Goal: Task Accomplishment & Management: Complete application form

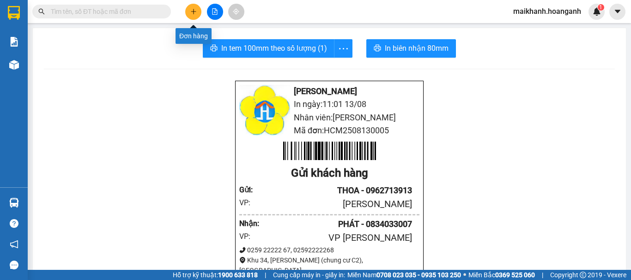
click at [188, 12] on button at bounding box center [193, 12] width 16 height 16
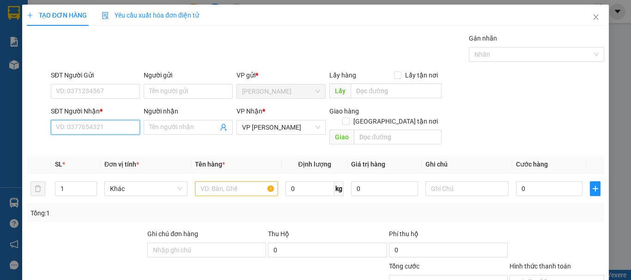
click at [101, 124] on input "SĐT Người Nhận *" at bounding box center [95, 127] width 89 height 15
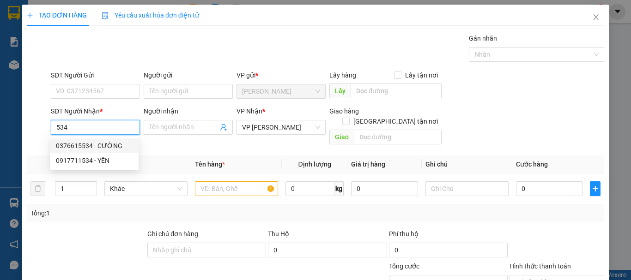
click at [108, 146] on div "0376615534 - CƯỜNG" at bounding box center [94, 146] width 77 height 10
type input "0376615534"
type input "CƯỜNG"
type input "1.000.000"
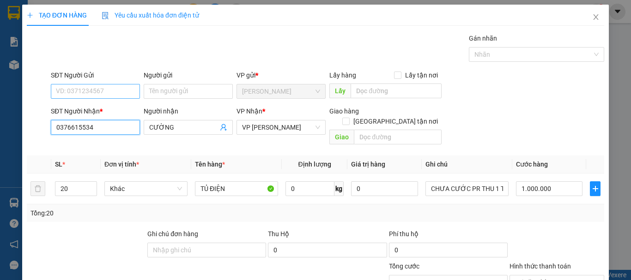
type input "0376615534"
click at [91, 85] on input "SĐT Người Gửi" at bounding box center [95, 91] width 89 height 15
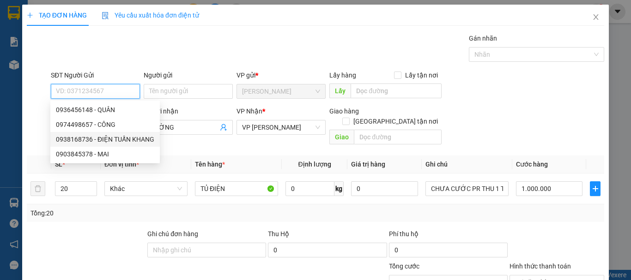
click at [121, 136] on div "0938168736 - ĐIỆN TUẤN KHANG" at bounding box center [105, 139] width 98 height 10
type input "0938168736"
type input "ĐIỆN [PERSON_NAME]"
type input "60.000"
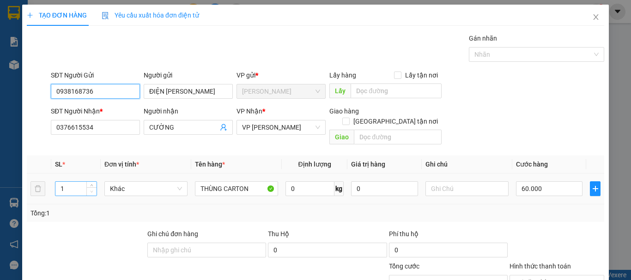
drag, startPoint x: 89, startPoint y: 178, endPoint x: 95, endPoint y: 177, distance: 5.7
click at [91, 190] on span "Decrease Value" at bounding box center [91, 193] width 10 height 6
type input "2"
click at [92, 185] on icon "up" at bounding box center [91, 186] width 3 height 3
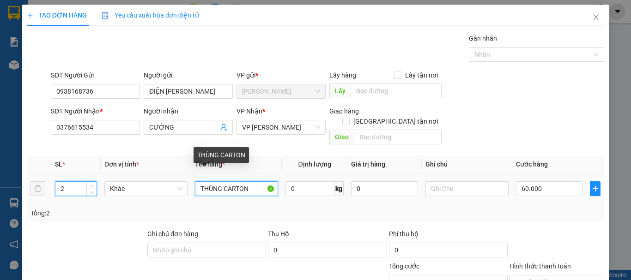
click at [253, 184] on input "THÙNG CARTON" at bounding box center [236, 189] width 83 height 15
type input "0"
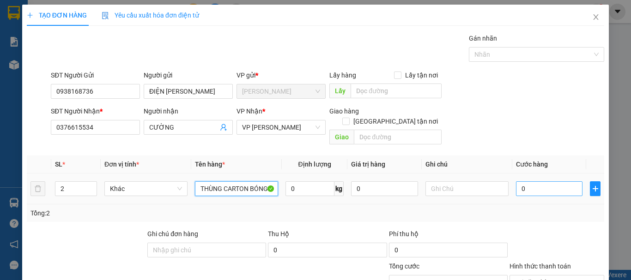
type input "THÙNG CARTON BÓNG"
click at [548, 182] on input "0" at bounding box center [549, 189] width 67 height 15
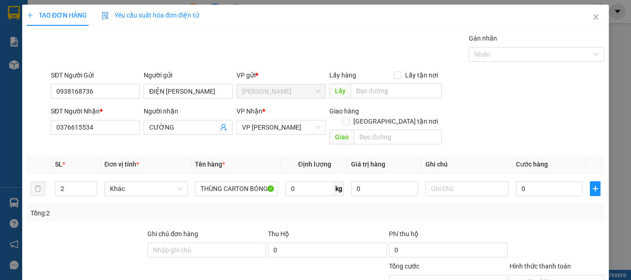
click at [509, 233] on div at bounding box center [557, 245] width 97 height 32
click at [547, 182] on input "0" at bounding box center [549, 189] width 67 height 15
type input "1"
type input "10"
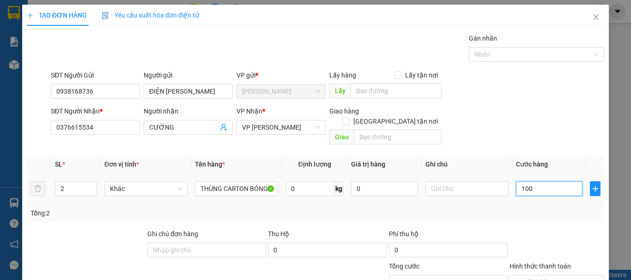
type input "1.001"
type input "10.010"
type input "1.001"
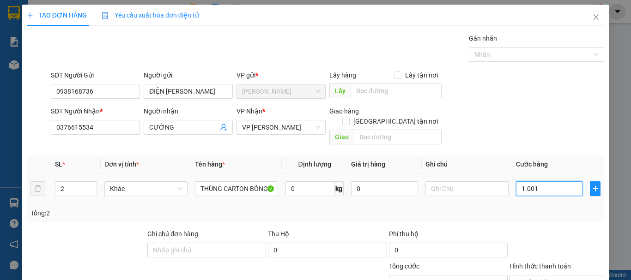
type input "100"
type input "10"
type input "100"
type input "100.000"
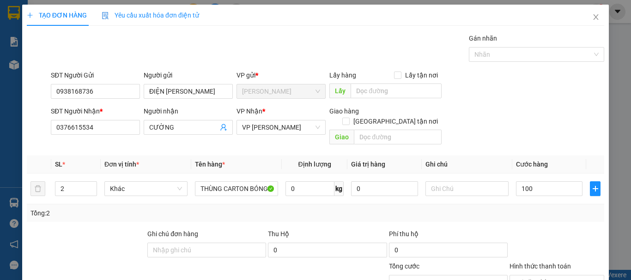
type input "100.000"
click at [537, 229] on div at bounding box center [557, 245] width 97 height 32
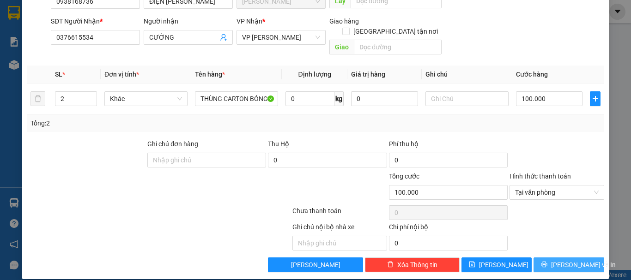
click at [567, 260] on span "[PERSON_NAME] và In" at bounding box center [583, 265] width 65 height 10
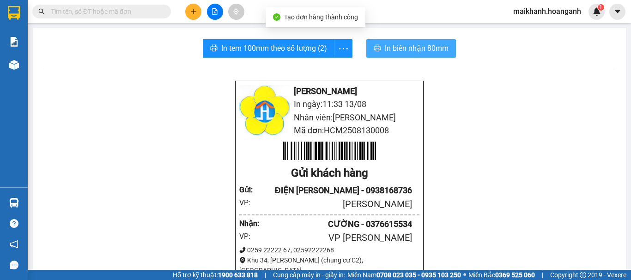
click at [378, 44] on button "In biên nhận 80mm" at bounding box center [411, 48] width 90 height 18
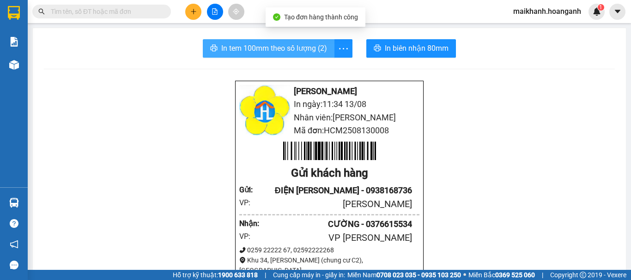
drag, startPoint x: 275, startPoint y: 41, endPoint x: 274, endPoint y: 52, distance: 10.7
click at [275, 41] on button "In tem 100mm theo số lượng (2)" at bounding box center [269, 48] width 132 height 18
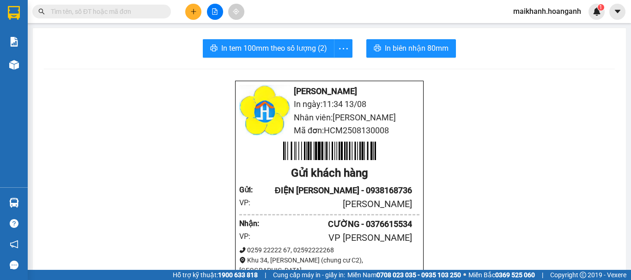
click at [189, 13] on button at bounding box center [193, 12] width 16 height 16
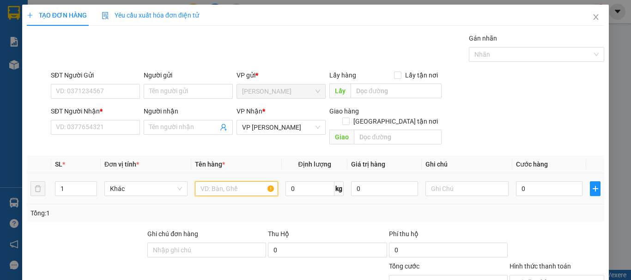
click at [225, 182] on input "text" at bounding box center [236, 189] width 83 height 15
click at [170, 85] on input "Người gửi" at bounding box center [188, 91] width 89 height 15
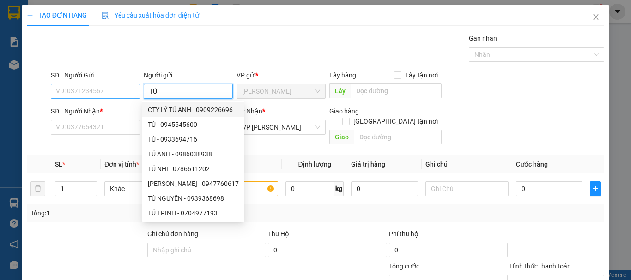
type input "TÚ"
click at [100, 90] on input "SĐT Người Gửi" at bounding box center [95, 91] width 89 height 15
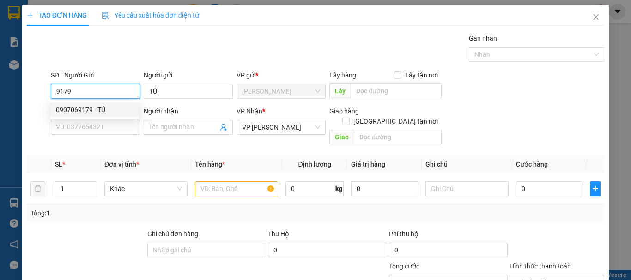
click at [91, 106] on div "0907069179 - TÚ" at bounding box center [94, 110] width 77 height 10
type input "0907069179"
type input "TÚ"
type input "40.000"
type input "0907069179"
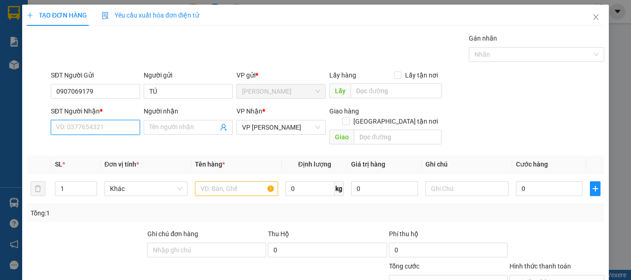
click at [95, 125] on input "SĐT Người Nhận *" at bounding box center [95, 127] width 89 height 15
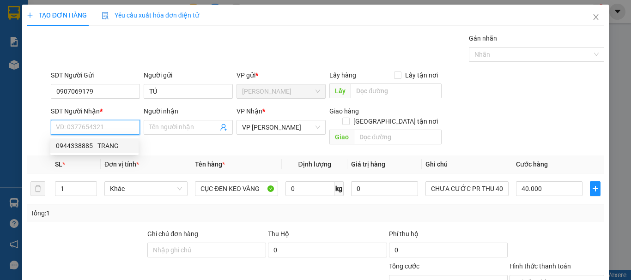
click at [113, 141] on div "0944338885 - TRANG" at bounding box center [94, 146] width 77 height 10
type input "0944338885"
type input "TRANG"
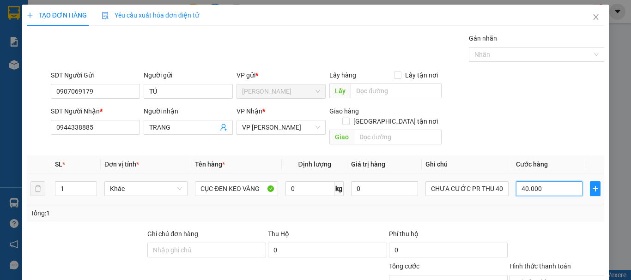
click at [542, 182] on input "40.000" at bounding box center [549, 189] width 67 height 15
type input "0"
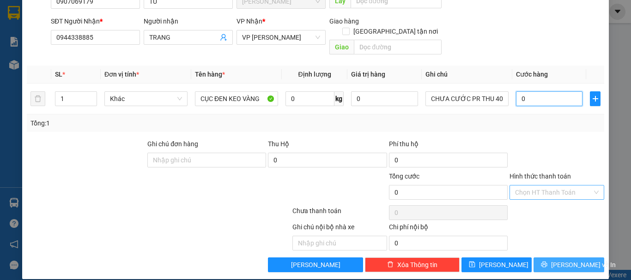
type input "0"
click at [577, 260] on span "[PERSON_NAME] và In" at bounding box center [583, 265] width 65 height 10
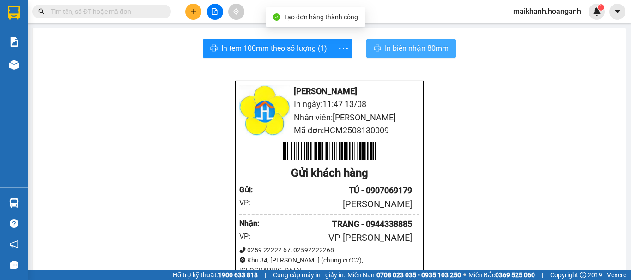
click at [380, 49] on button "In biên nhận 80mm" at bounding box center [411, 48] width 90 height 18
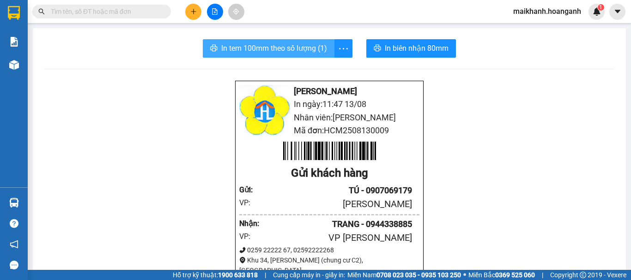
click at [305, 44] on span "In tem 100mm theo số lượng (1)" at bounding box center [274, 49] width 106 height 12
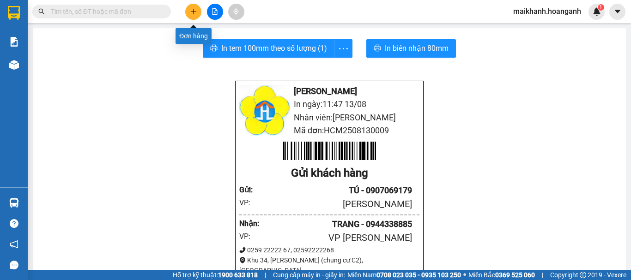
click at [198, 12] on button at bounding box center [193, 12] width 16 height 16
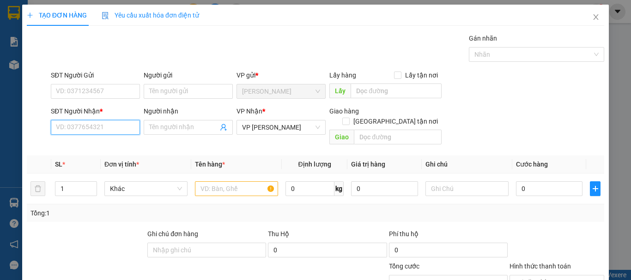
click at [82, 122] on input "SĐT Người Nhận *" at bounding box center [95, 127] width 89 height 15
drag, startPoint x: 97, startPoint y: 148, endPoint x: 91, endPoint y: 149, distance: 6.9
click at [97, 149] on div "0975980047 - VĂN" at bounding box center [94, 146] width 77 height 10
type input "0975980047"
type input "VĂN"
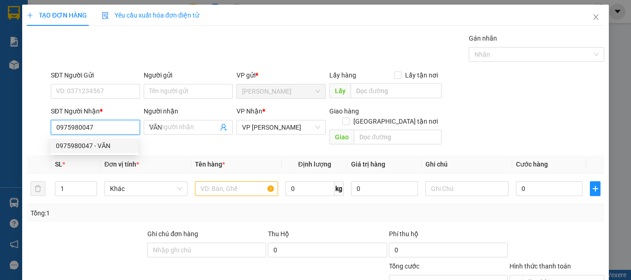
type input "40.000"
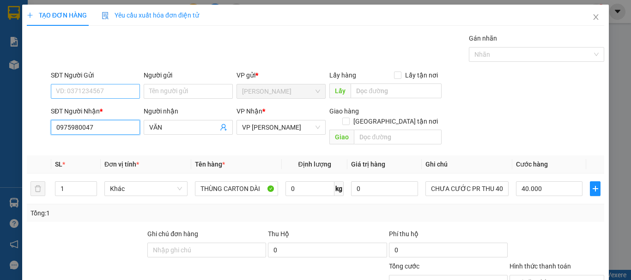
type input "0975980047"
click at [77, 89] on input "SĐT Người Gửi" at bounding box center [95, 91] width 89 height 15
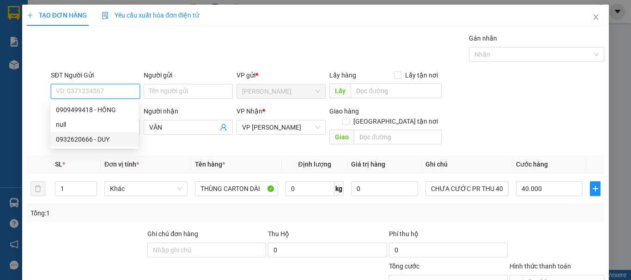
click at [121, 136] on div "0932620666 - DUY" at bounding box center [94, 139] width 77 height 10
type input "0932620666"
type input "DUY"
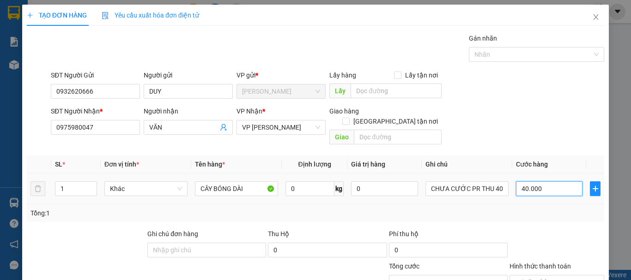
click at [549, 182] on input "40.000" at bounding box center [549, 189] width 67 height 15
type input "0"
click at [545, 142] on div "Transit Pickup Surcharge Ids Transit Deliver Surcharge Ids Transit Deliver Surc…" at bounding box center [316, 197] width 578 height 329
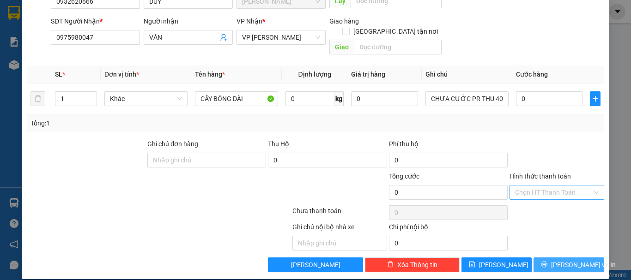
click at [569, 260] on span "[PERSON_NAME] và In" at bounding box center [583, 265] width 65 height 10
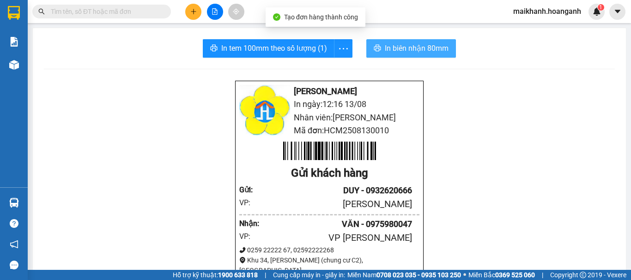
click at [421, 53] on span "In biên nhận 80mm" at bounding box center [417, 49] width 64 height 12
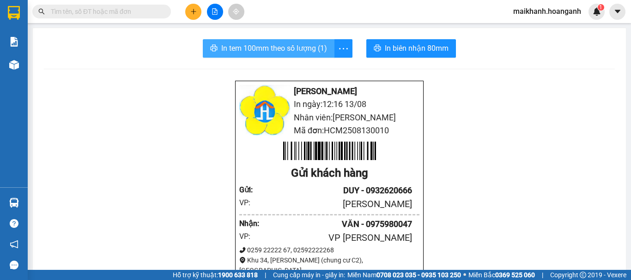
click at [221, 43] on span "In tem 100mm theo số lượng (1)" at bounding box center [274, 49] width 106 height 12
